Goal: Task Accomplishment & Management: Manage account settings

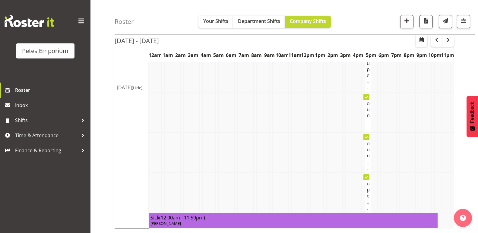
scroll to position [1331, 0]
click at [449, 40] on span "button" at bounding box center [447, 39] width 7 height 7
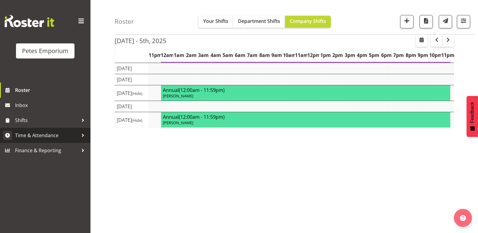
click at [43, 135] on span "Time & Attendance" at bounding box center [46, 135] width 63 height 9
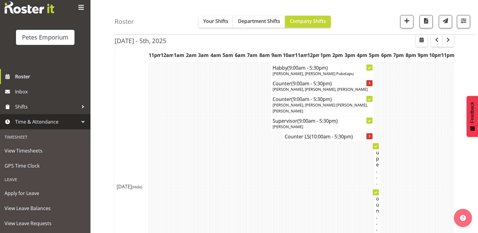
scroll to position [22, 0]
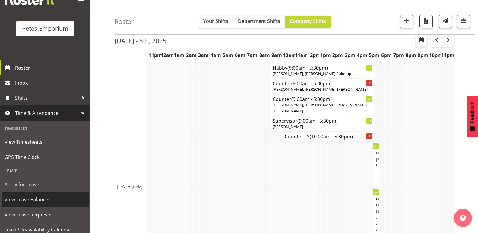
click at [42, 198] on span "View Leave Balances" at bounding box center [45, 199] width 81 height 9
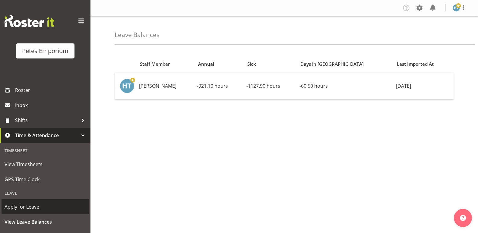
click at [39, 204] on span "Apply for Leave" at bounding box center [45, 206] width 81 height 9
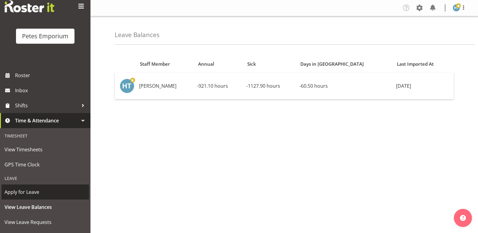
scroll to position [27, 0]
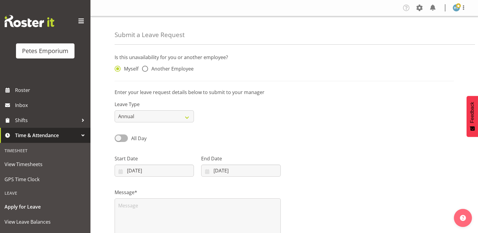
scroll to position [33, 0]
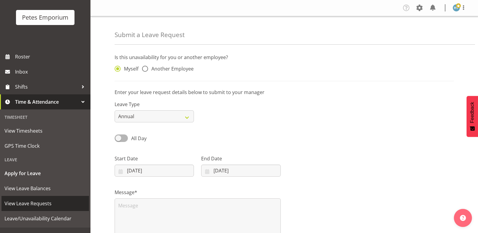
click at [43, 201] on span "View Leave Requests" at bounding box center [45, 203] width 81 height 9
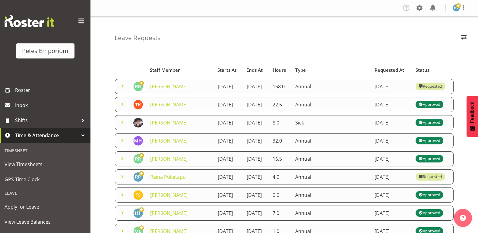
click at [120, 108] on span at bounding box center [122, 104] width 7 height 7
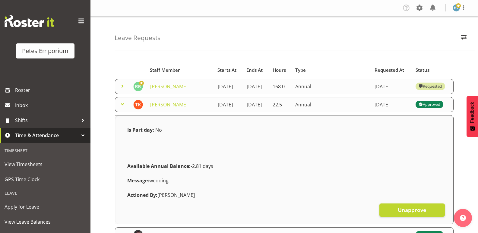
click at [120, 108] on span at bounding box center [122, 104] width 7 height 7
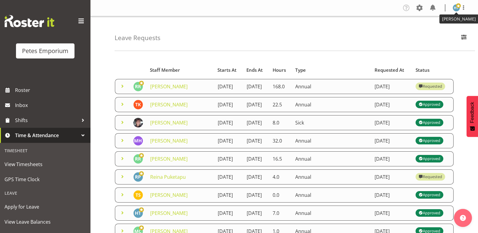
click at [456, 8] on span at bounding box center [458, 5] width 5 height 5
click at [432, 30] on link "Log Out" at bounding box center [438, 31] width 58 height 11
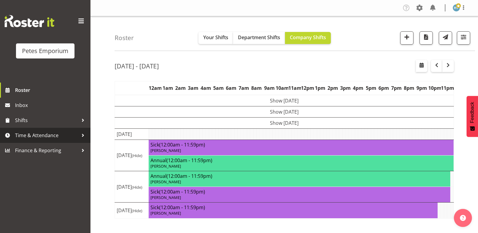
click at [55, 135] on span "Time & Attendance" at bounding box center [46, 135] width 63 height 9
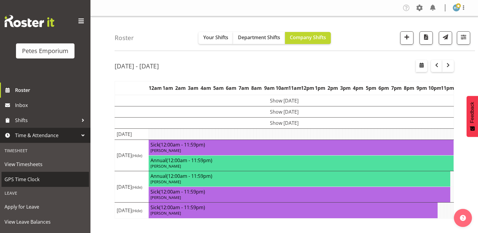
click at [23, 178] on span "GPS Time Clock" at bounding box center [45, 179] width 81 height 9
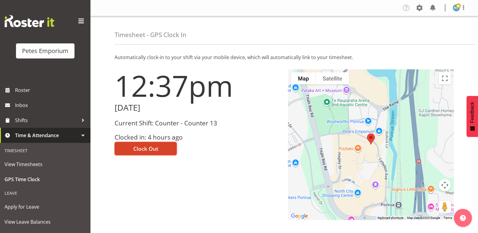
click at [159, 148] on button "Clock Out" at bounding box center [146, 148] width 62 height 13
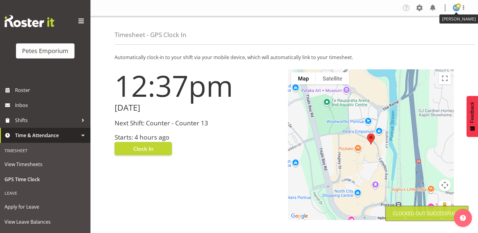
click at [454, 9] on img at bounding box center [456, 7] width 7 height 7
click at [436, 30] on link "Log Out" at bounding box center [438, 31] width 58 height 11
